Goal: Task Accomplishment & Management: Use online tool/utility

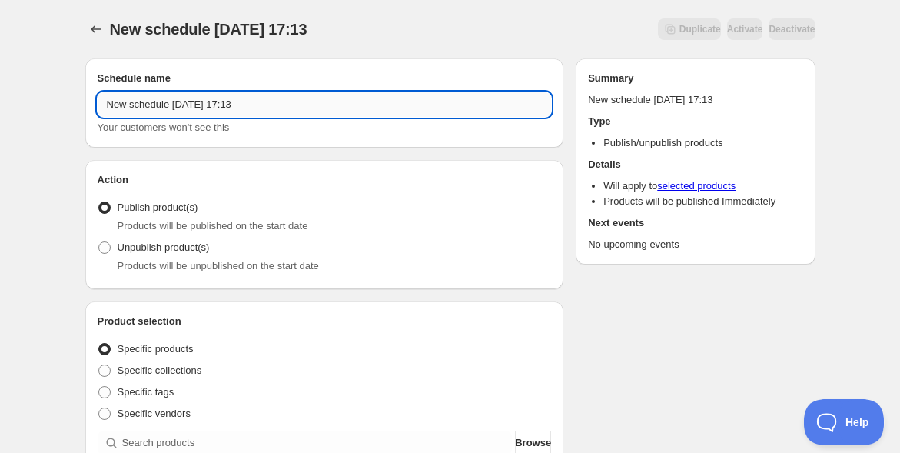
click at [165, 109] on input "New schedule [DATE] 17:13" at bounding box center [325, 104] width 454 height 25
paste input "10/17甲野先生講座@南青山オープン＆アーカイブ"
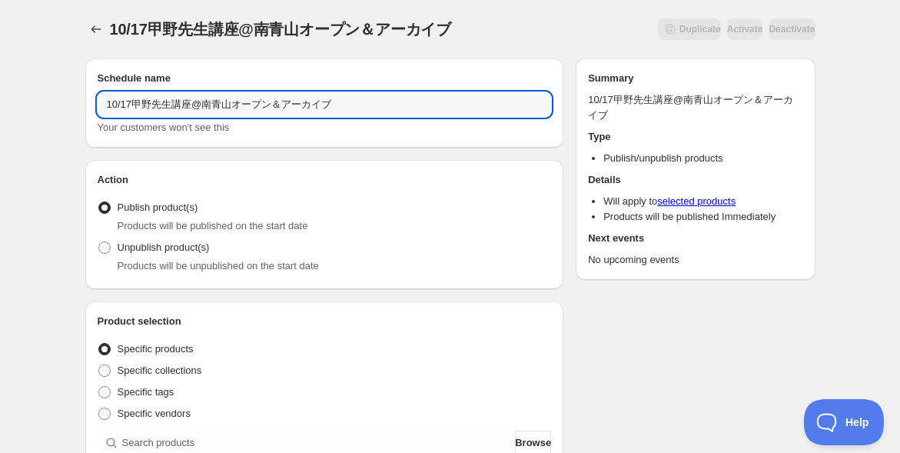
type input "10/17甲野先生講座@南青山オープン＆アーカイブ"
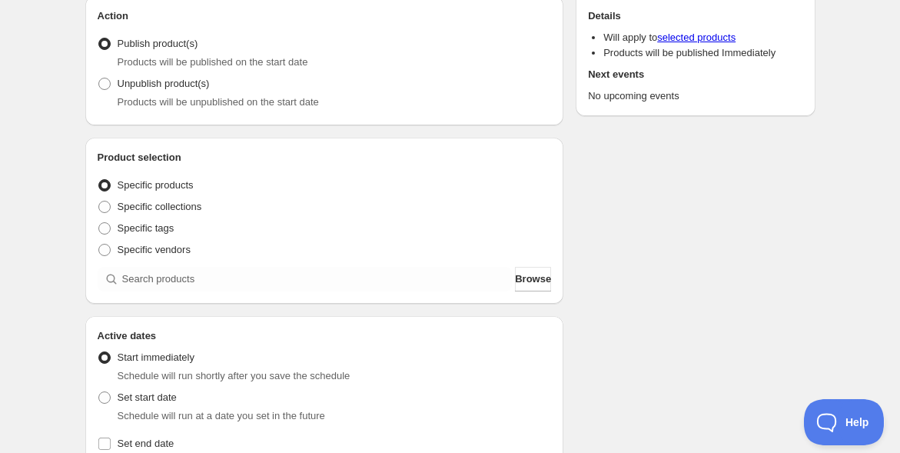
scroll to position [256, 0]
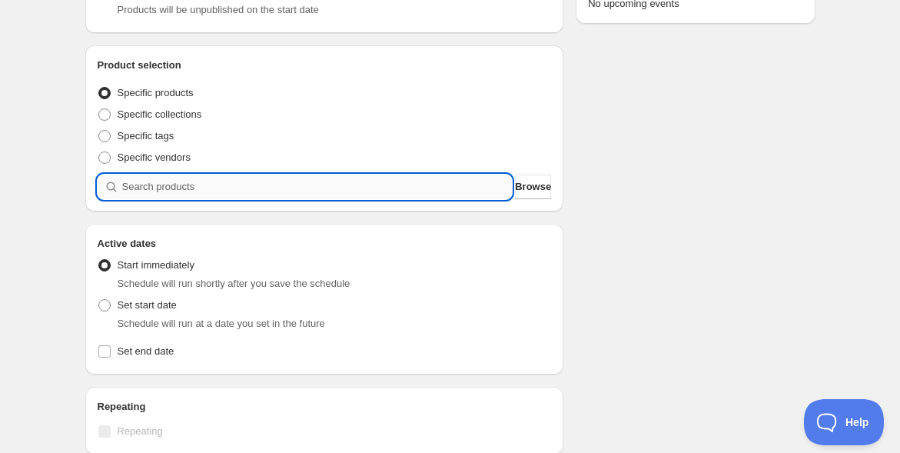
click at [138, 187] on input "search" at bounding box center [317, 186] width 390 height 25
paste input "【10月17日(金)】[PERSON_NAME]紀 身体の探求講座〜発する「言霊」を選び、あなたの現実を創造する〜"
type input "【10月17日(金)】[PERSON_NAME]紀 身体の探求講座〜発する「言霊」を選び、あなたの現実を創造する〜"
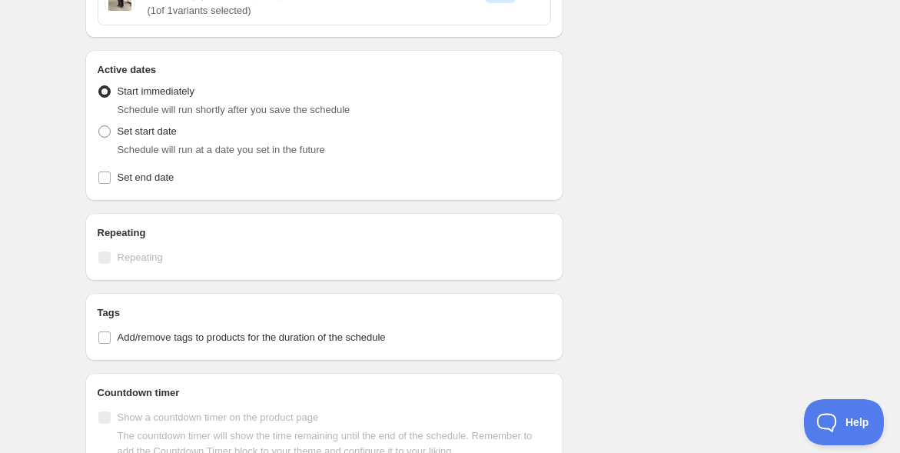
scroll to position [512, 0]
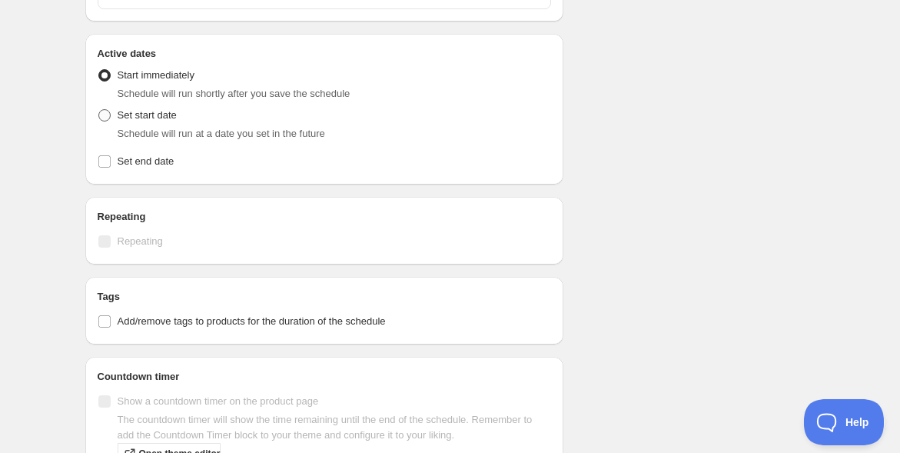
click at [103, 110] on span at bounding box center [104, 115] width 12 height 12
click at [99, 110] on input "Set start date" at bounding box center [98, 109] width 1 height 1
radio input "true"
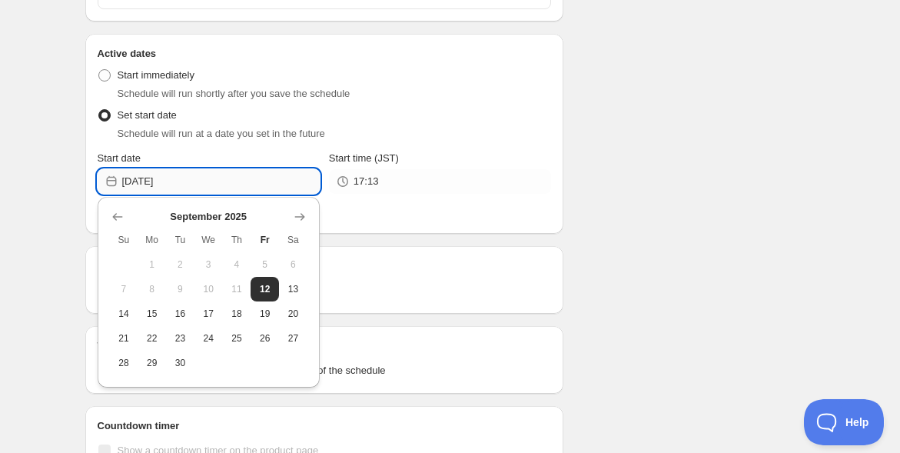
click at [215, 178] on input "[DATE]" at bounding box center [220, 181] width 197 height 25
click at [184, 310] on span "16" at bounding box center [180, 313] width 16 height 12
type input "[DATE]"
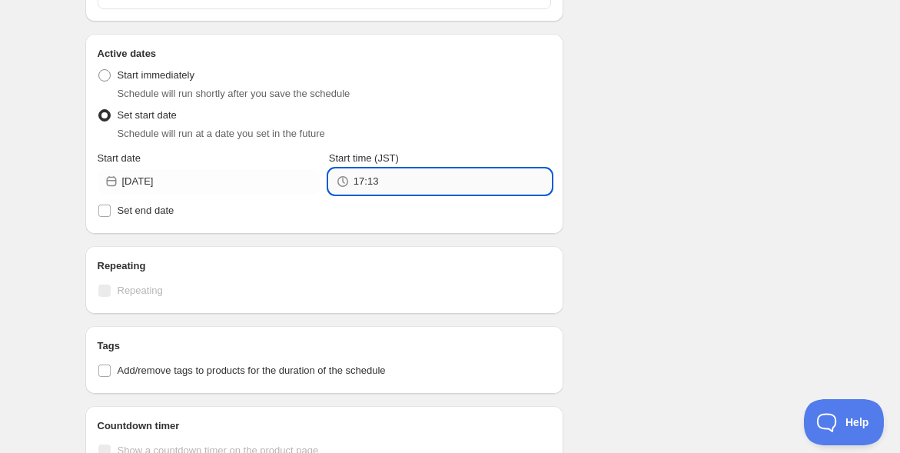
click at [401, 181] on input "17:13" at bounding box center [451, 181] width 197 height 25
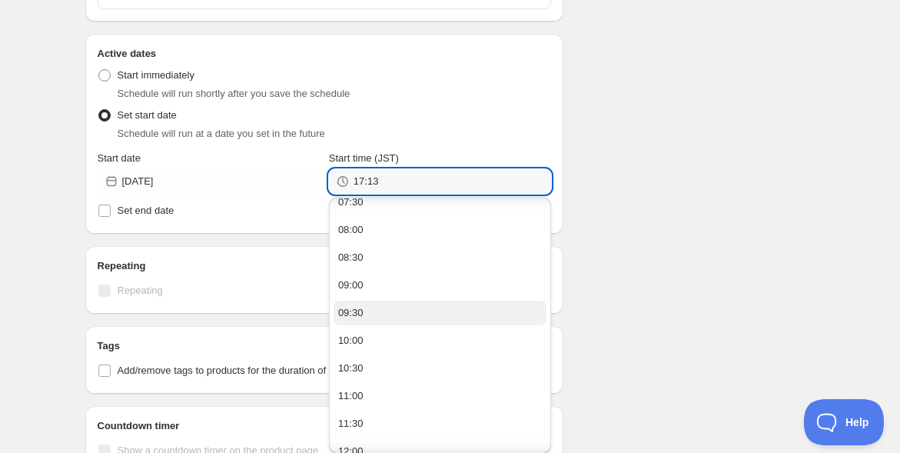
scroll to position [597, 0]
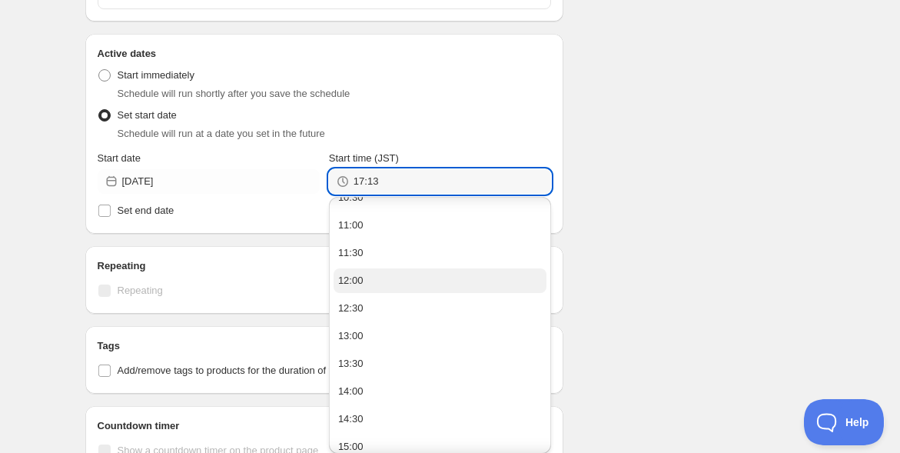
click at [390, 275] on button "12:00" at bounding box center [439, 280] width 213 height 25
type input "12:00"
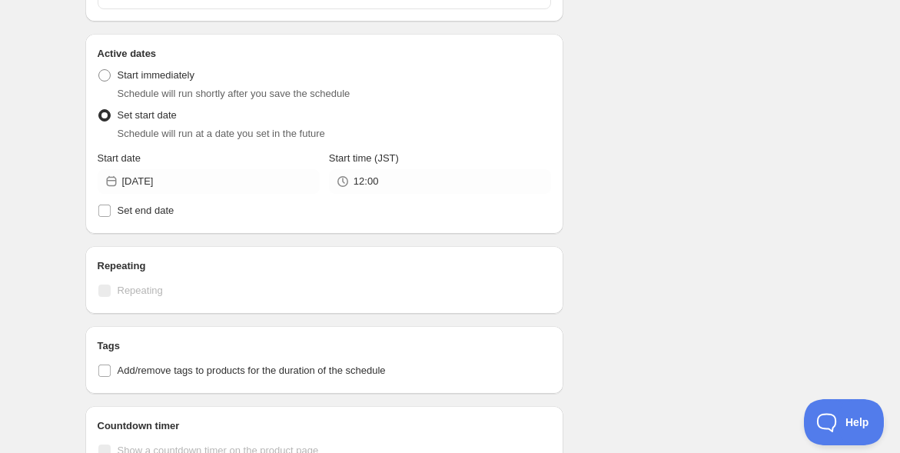
click at [48, 243] on div "10/17甲野先生講座@南青山オープン＆アーカイブ. This page is ready 10/17甲野先生講座@南青山オープン＆アーカイブ Duplica…" at bounding box center [450, 131] width 900 height 1286
click at [103, 214] on input "Set end date" at bounding box center [104, 210] width 12 height 12
checkbox input "true"
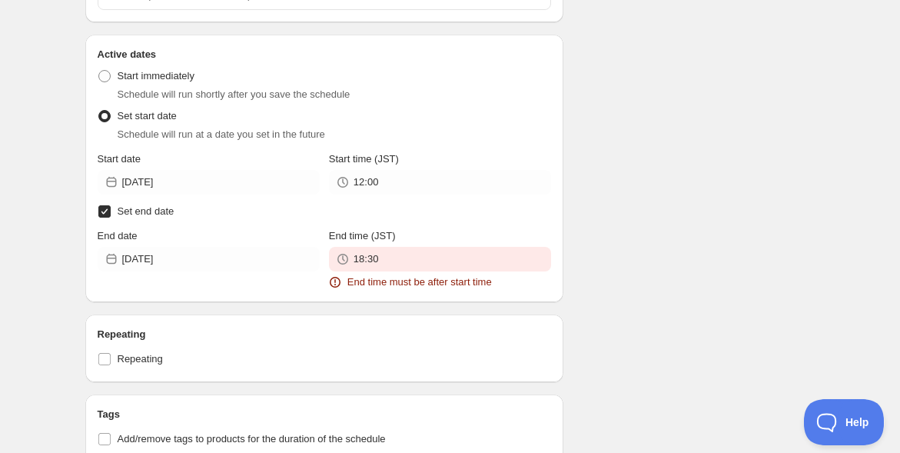
scroll to position [512, 0]
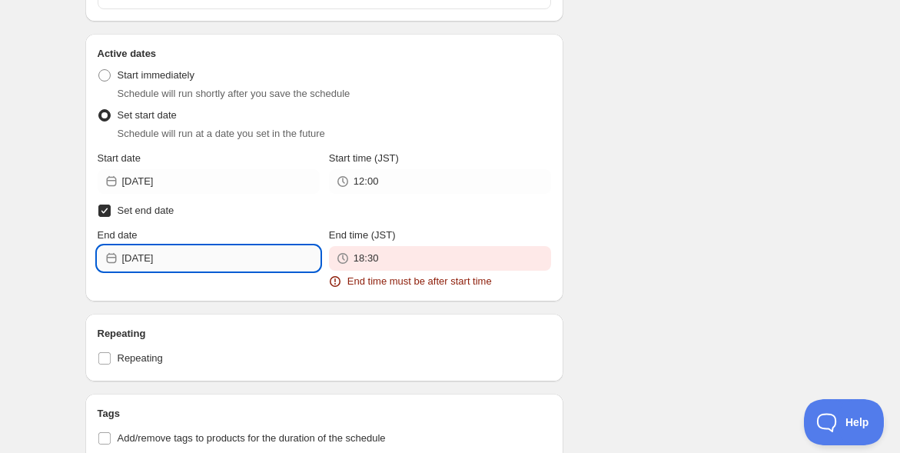
click at [260, 257] on input "[DATE]" at bounding box center [220, 258] width 197 height 25
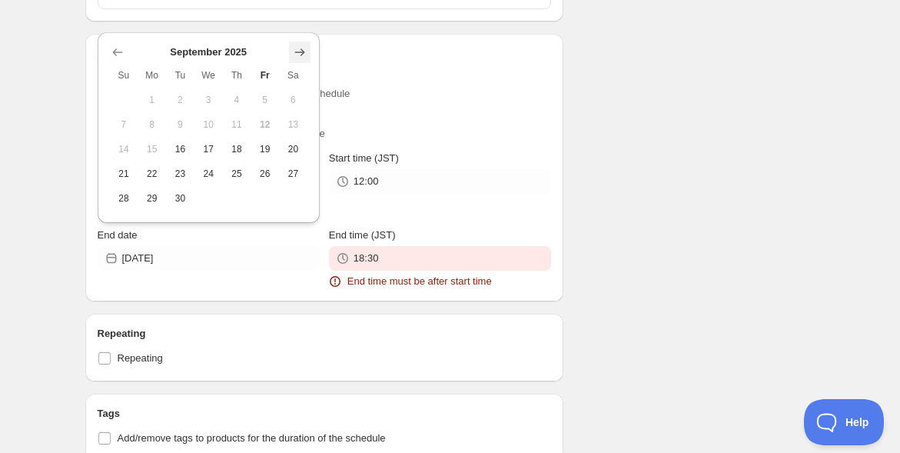
click at [295, 55] on icon "Show next month, October 2025" at bounding box center [299, 52] width 15 height 15
click at [234, 145] on span "16" at bounding box center [237, 149] width 16 height 12
type input "[DATE]"
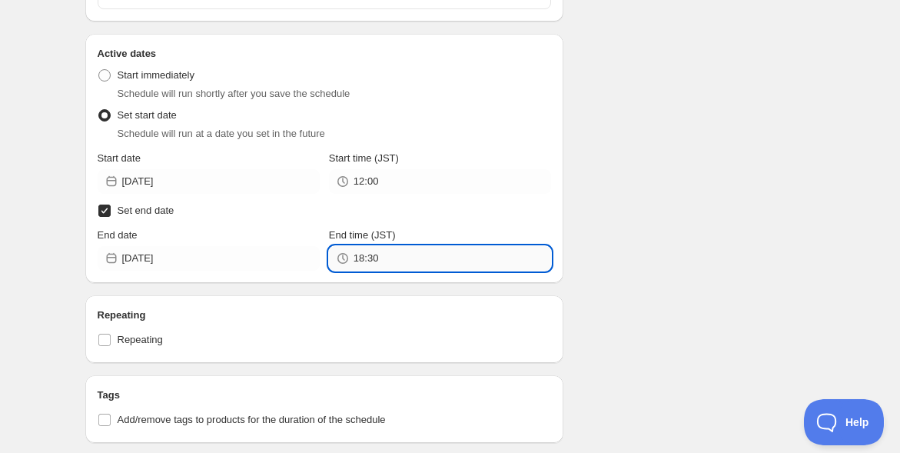
click at [401, 261] on input "18:30" at bounding box center [451, 258] width 197 height 25
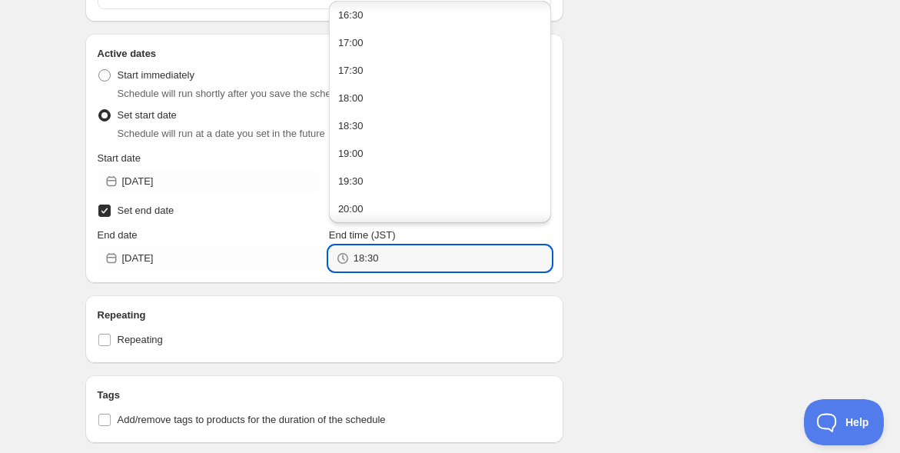
scroll to position [939, 0]
click at [421, 25] on button "17:00" at bounding box center [439, 19] width 213 height 25
type input "17:00"
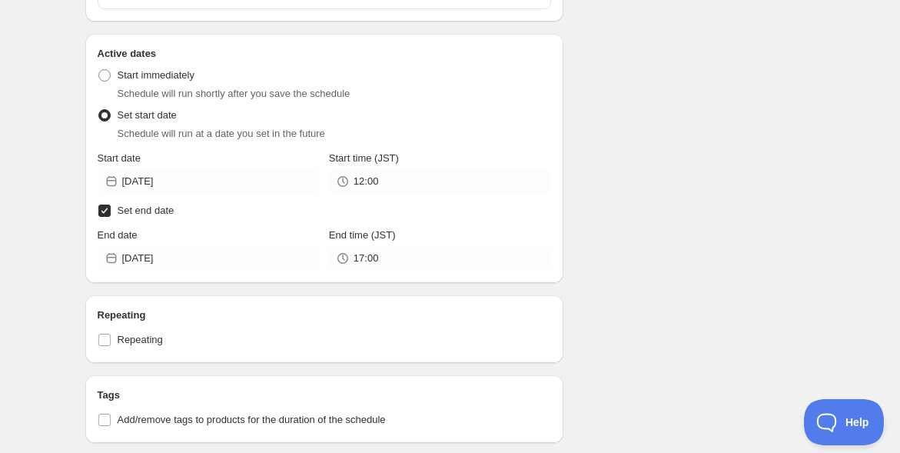
click at [677, 180] on div "Schedule name 10/17甲野先生講座@南青山オープン＆アーカイブ Your customers won't see this Action Ac…" at bounding box center [444, 200] width 742 height 1332
click at [667, 191] on div "Schedule name 10/17甲野先生講座@南青山オープン＆アーカイブ Your customers won't see this Action Ac…" at bounding box center [444, 200] width 742 height 1332
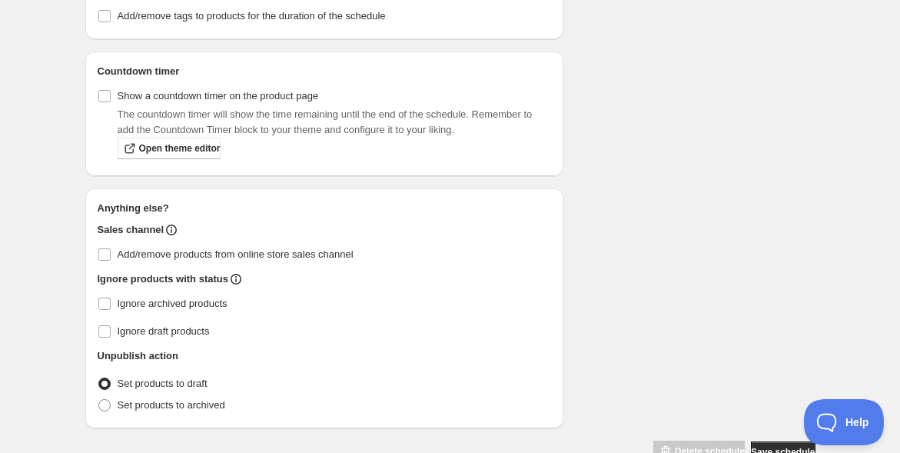
scroll to position [953, 0]
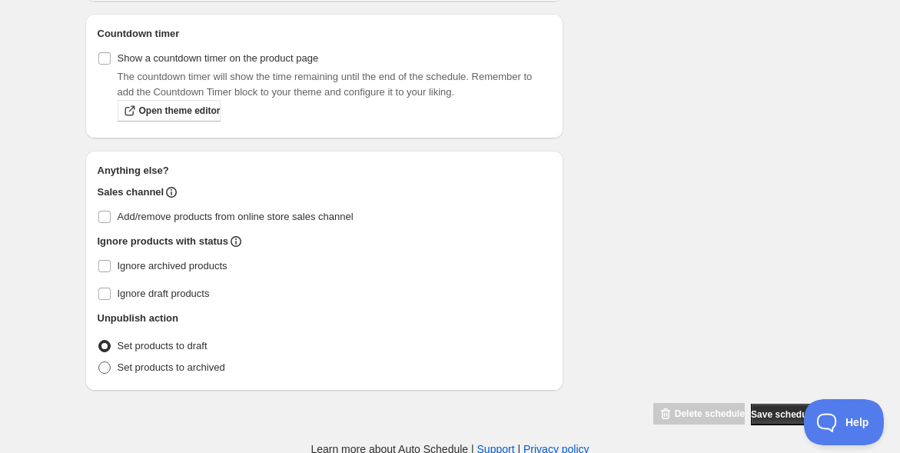
click at [173, 361] on span "Set products to archived" at bounding box center [172, 367] width 108 height 12
click at [99, 361] on input "Set products to archived" at bounding box center [98, 361] width 1 height 1
radio input "true"
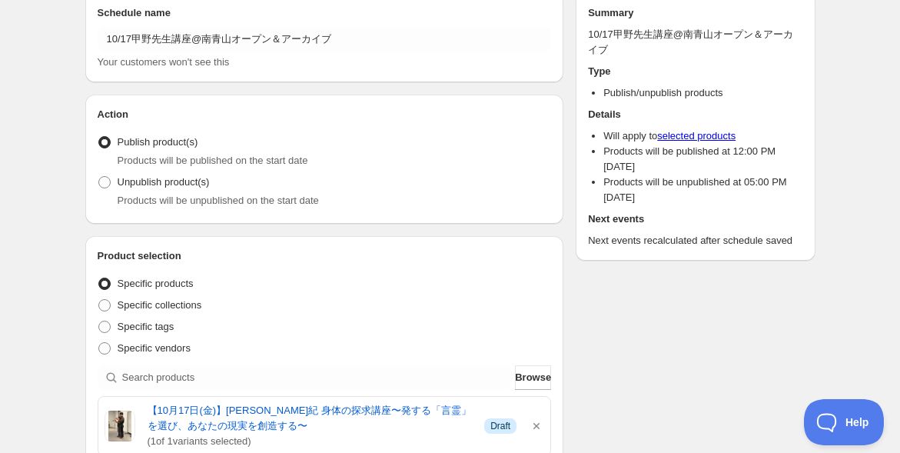
scroll to position [0, 0]
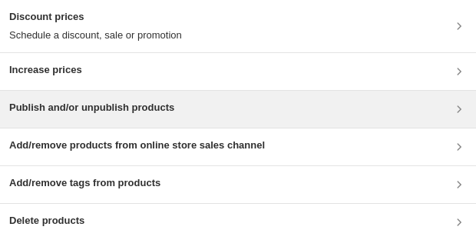
click at [220, 109] on div "Publish and/or unpublish products" at bounding box center [238, 109] width 458 height 18
